Goal: Check status: Check status

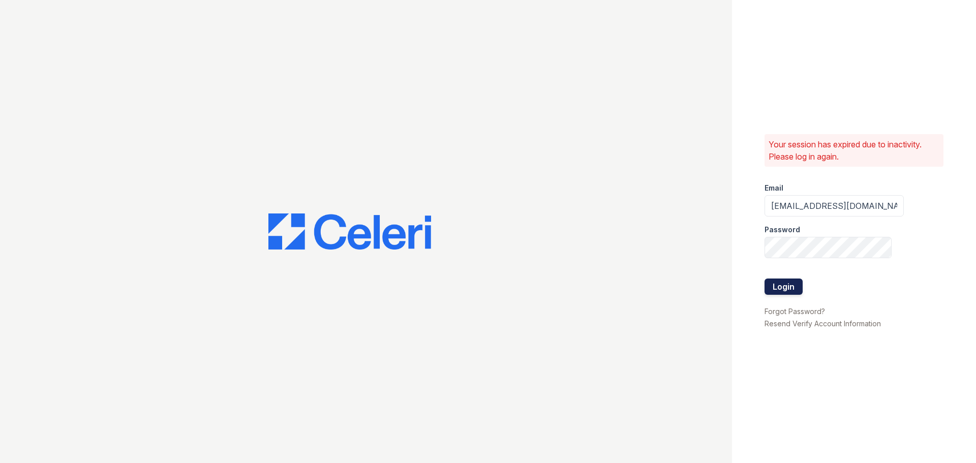
click at [779, 285] on button "Login" at bounding box center [783, 286] width 38 height 16
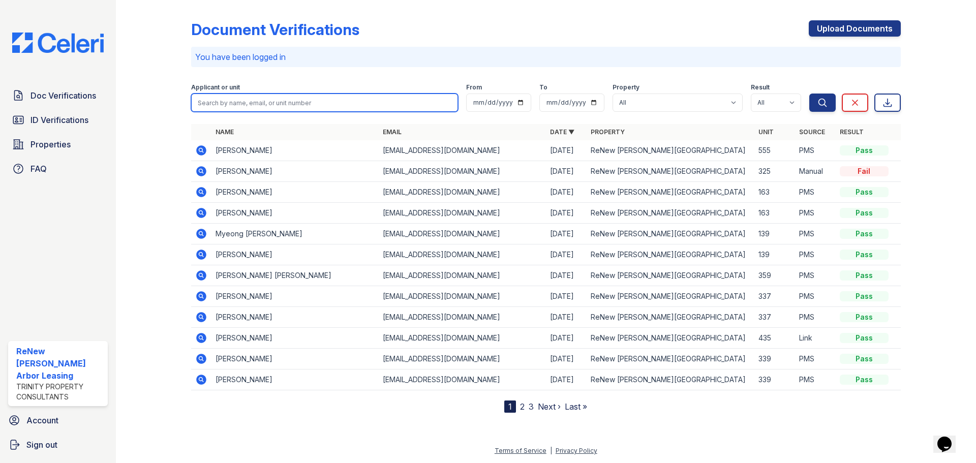
click at [279, 107] on input "search" at bounding box center [324, 103] width 267 height 18
type input "jiyon"
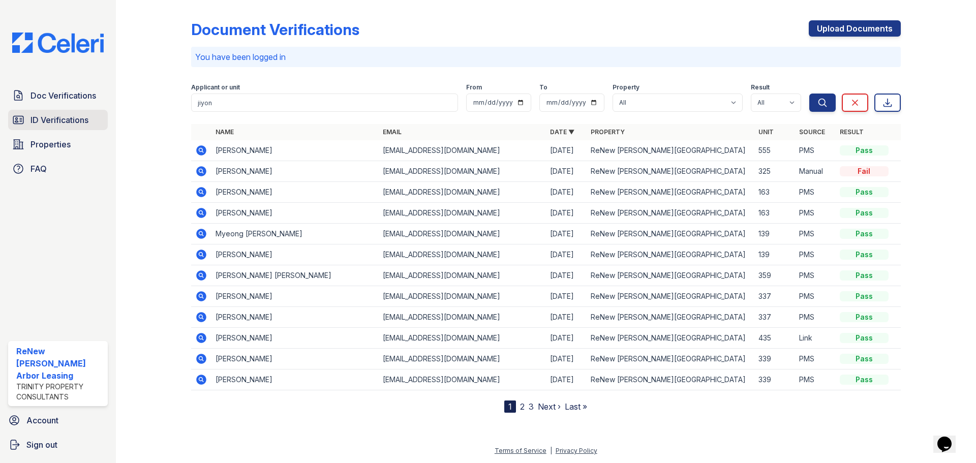
click at [62, 123] on span "ID Verifications" at bounding box center [59, 120] width 58 height 12
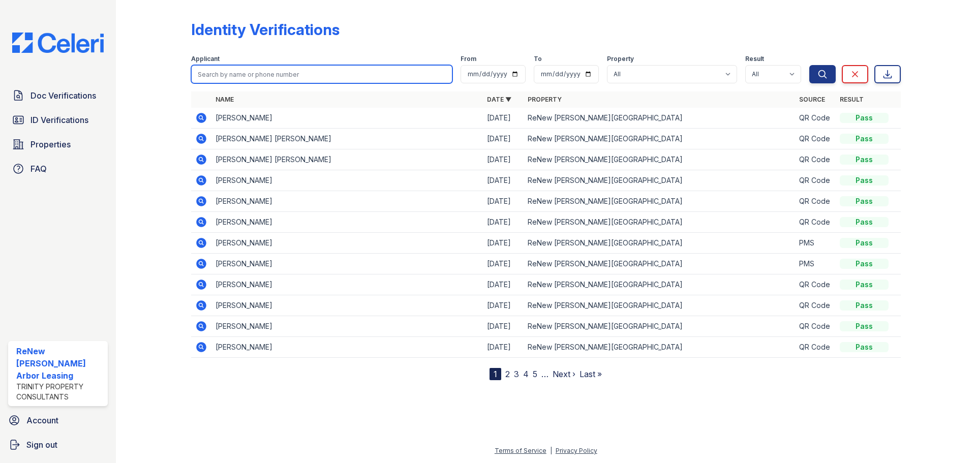
click at [261, 78] on input "search" at bounding box center [321, 74] width 261 height 18
drag, startPoint x: 74, startPoint y: 95, endPoint x: 81, endPoint y: 94, distance: 7.1
click at [74, 95] on span "Doc Verifications" at bounding box center [63, 95] width 66 height 12
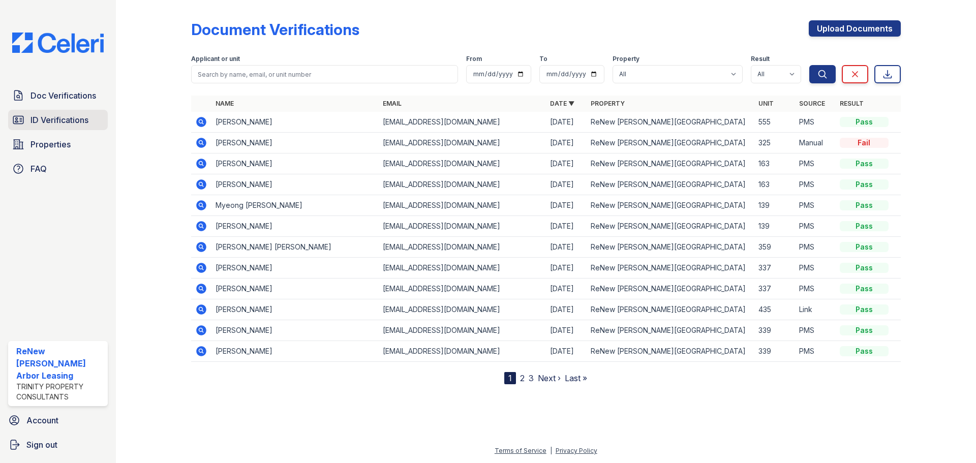
click at [77, 117] on span "ID Verifications" at bounding box center [59, 120] width 58 height 12
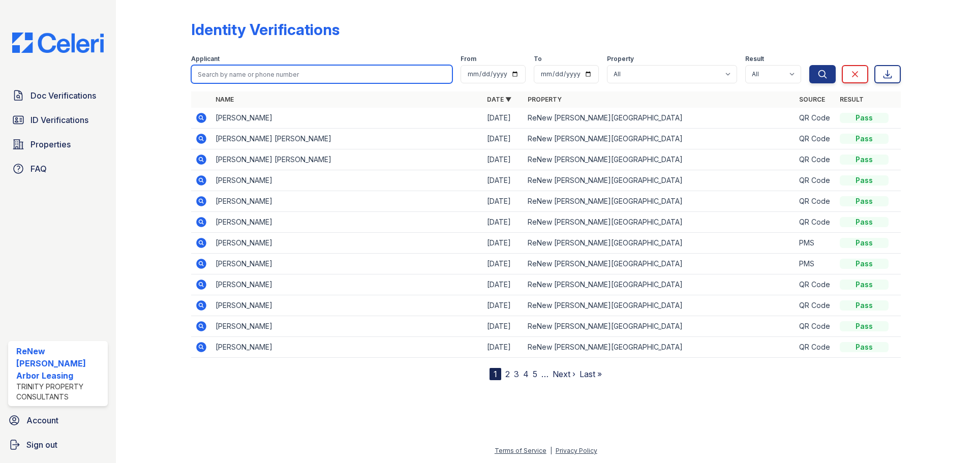
click at [289, 72] on input "search" at bounding box center [321, 74] width 261 height 18
type input "jiyon"
click at [809, 65] on button "Search" at bounding box center [822, 74] width 26 height 18
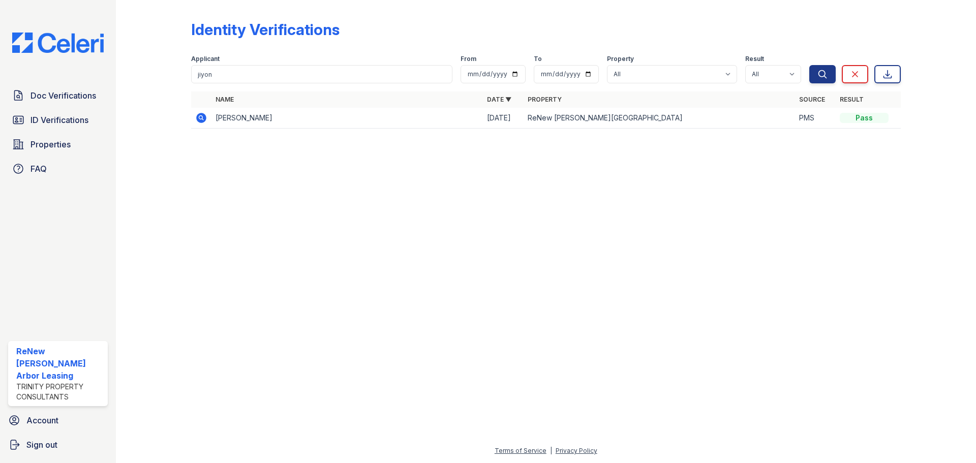
click at [200, 119] on icon at bounding box center [201, 118] width 10 height 10
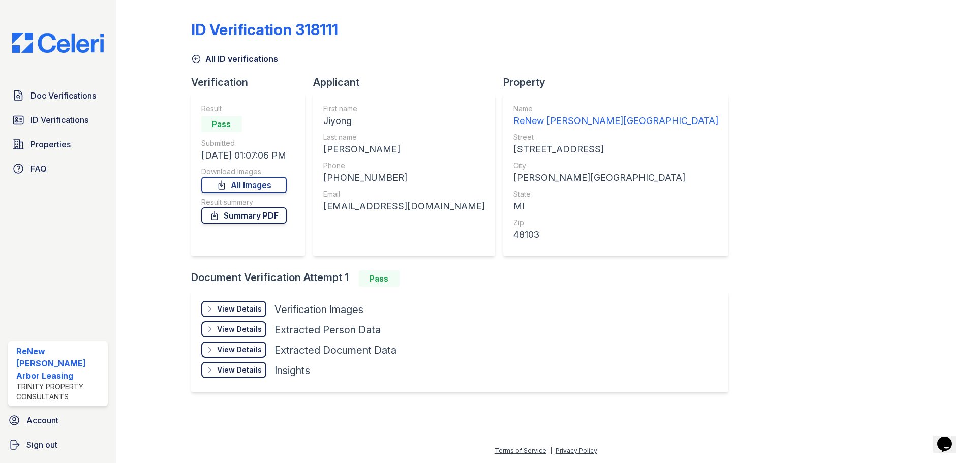
click at [241, 216] on link "Summary PDF" at bounding box center [243, 215] width 85 height 16
click at [60, 148] on span "Properties" at bounding box center [50, 144] width 40 height 12
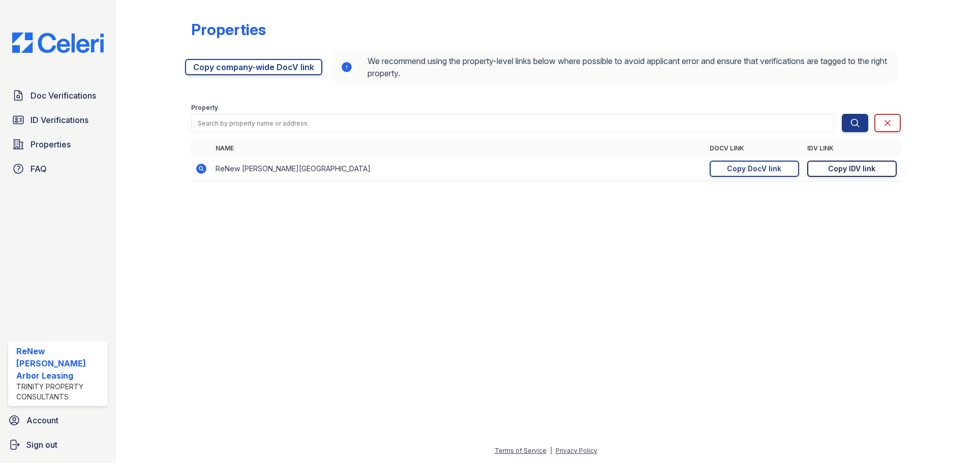
click at [843, 167] on div "Copy IDV link" at bounding box center [851, 169] width 47 height 10
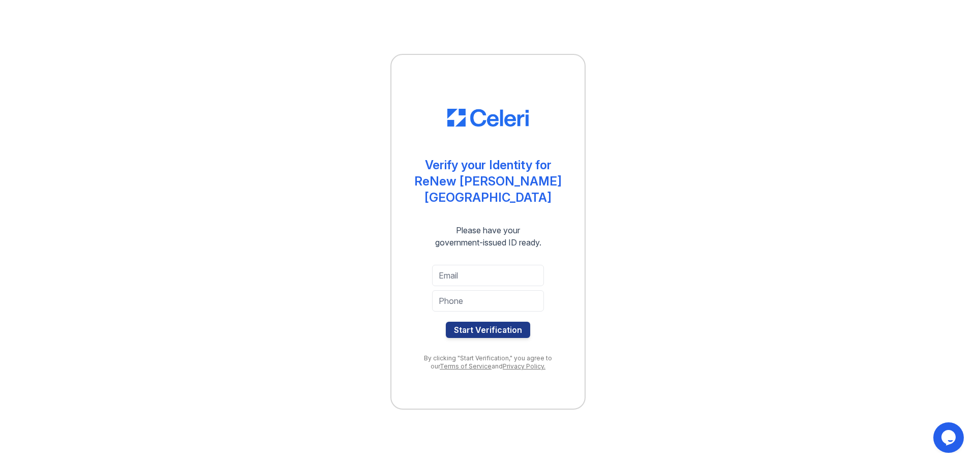
click at [653, 133] on div "Verify your Identity for ReNew Ann Arbor Please have your government-issued ID …" at bounding box center [487, 231] width 943 height 463
